Goal: Task Accomplishment & Management: Manage account settings

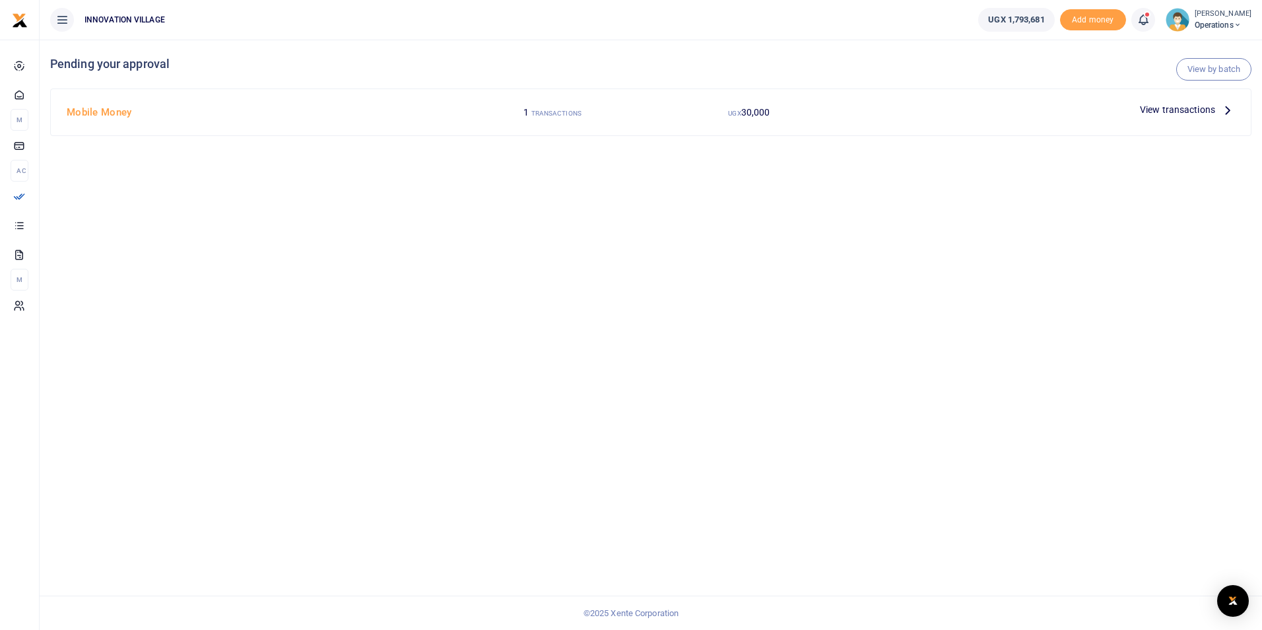
click at [1178, 107] on span "View transactions" at bounding box center [1177, 109] width 75 height 15
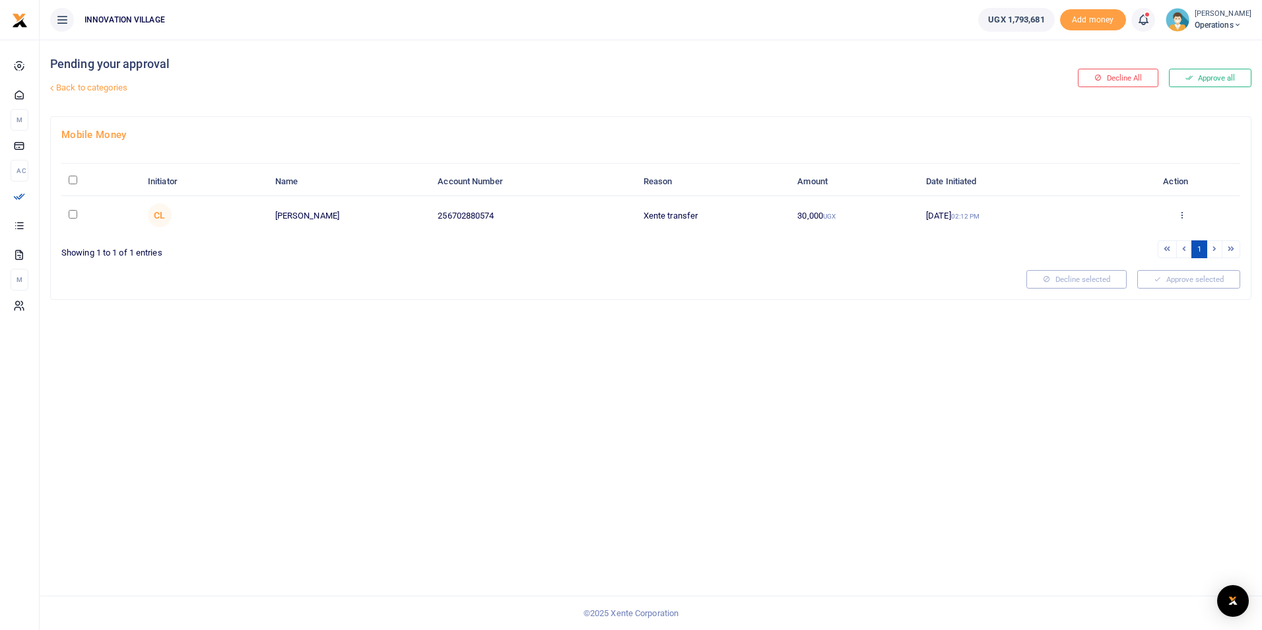
click at [75, 214] on input "checkbox" at bounding box center [73, 214] width 9 height 9
checkbox input "true"
click at [1194, 281] on button "Approve selected (1)" at bounding box center [1184, 279] width 112 height 18
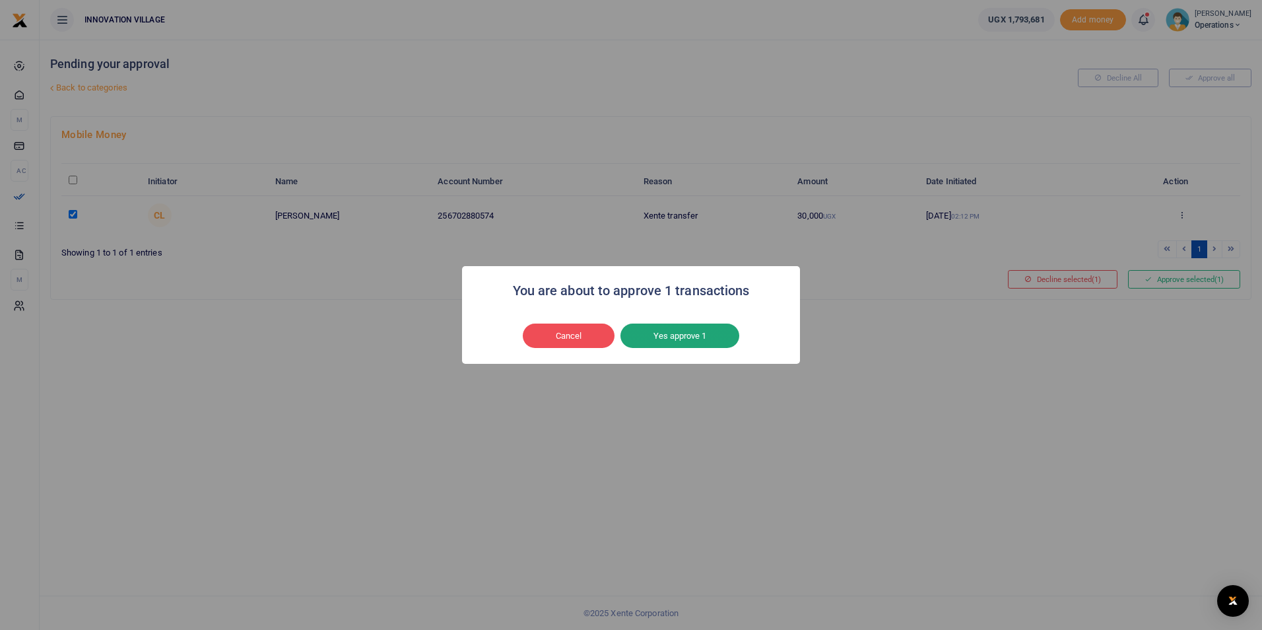
click at [694, 333] on button "Yes approve 1" at bounding box center [680, 336] width 119 height 25
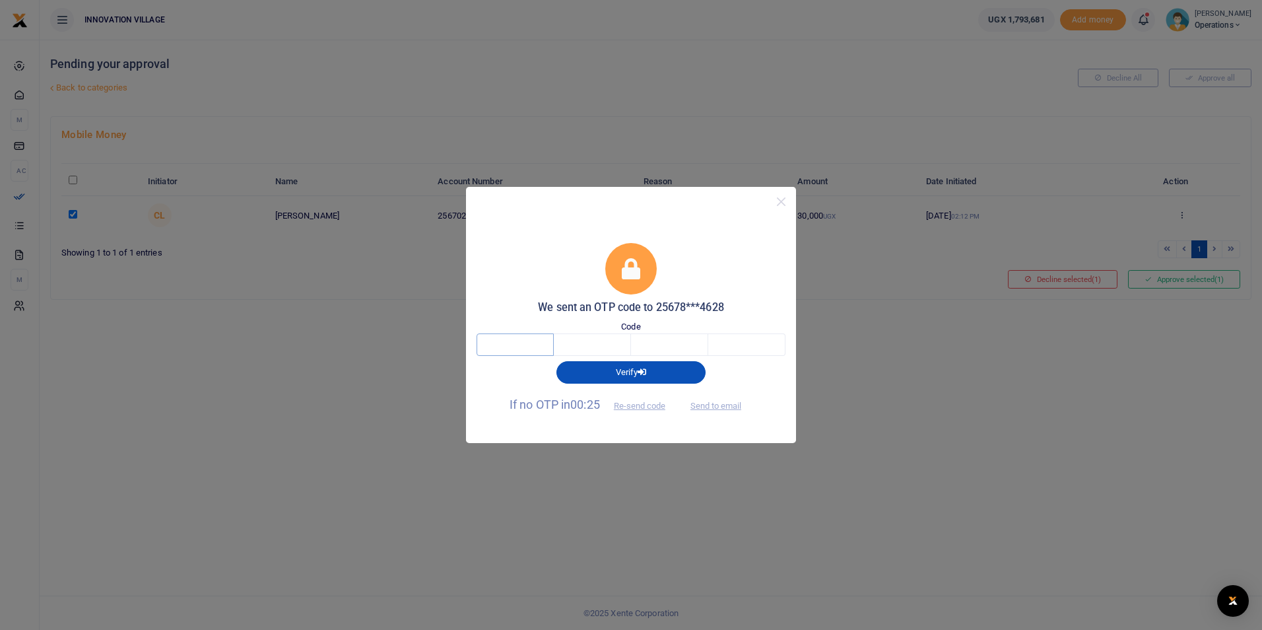
click at [522, 349] on input "text" at bounding box center [515, 344] width 77 height 22
type input "2"
type input "1"
type input "8"
type input "1"
